Goal: Navigation & Orientation: Find specific page/section

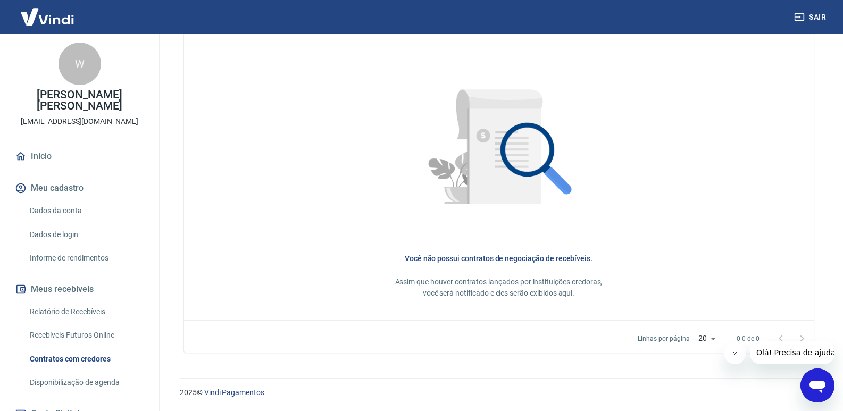
scroll to position [198, 0]
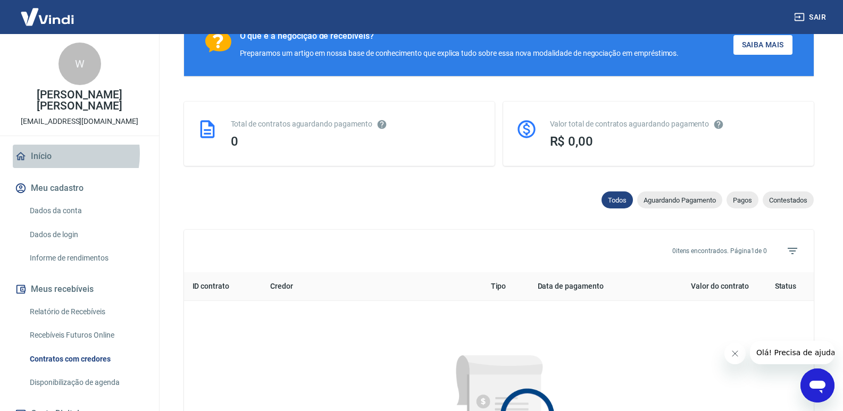
click at [51, 145] on link "Início" at bounding box center [79, 156] width 133 height 23
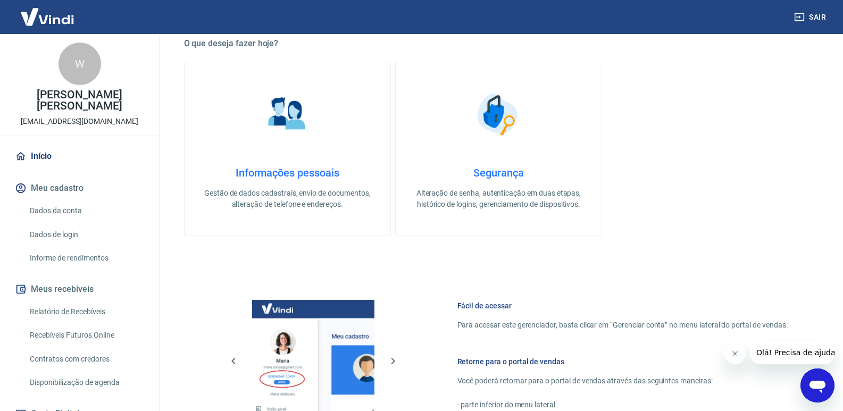
click at [270, 351] on img at bounding box center [313, 361] width 122 height 122
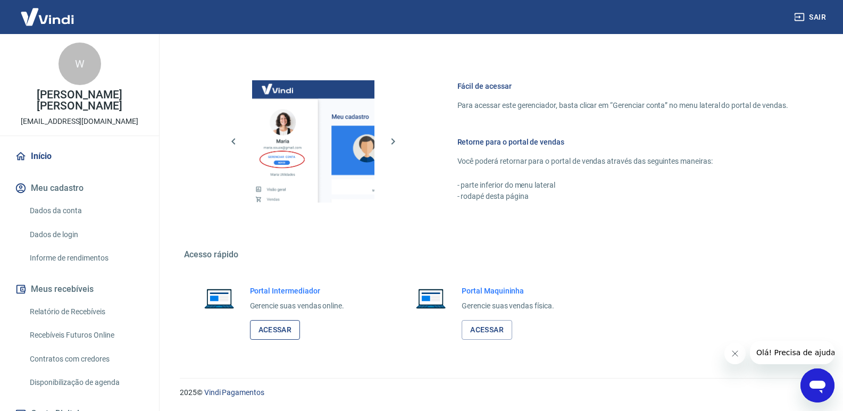
click at [278, 332] on link "Acessar" at bounding box center [275, 330] width 51 height 20
